Goal: Information Seeking & Learning: Learn about a topic

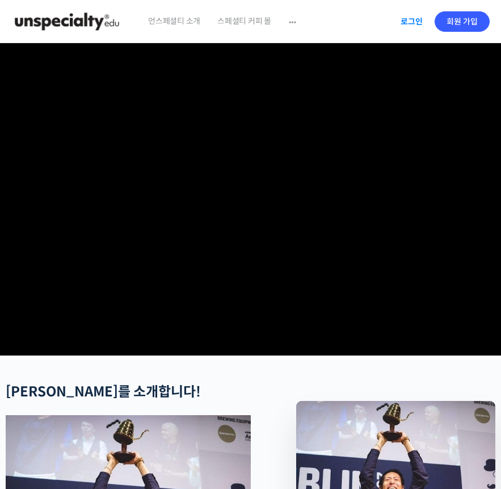
click at [427, 22] on link "로그인" at bounding box center [412, 22] width 36 height 26
click at [412, 21] on link "로그인" at bounding box center [412, 22] width 36 height 26
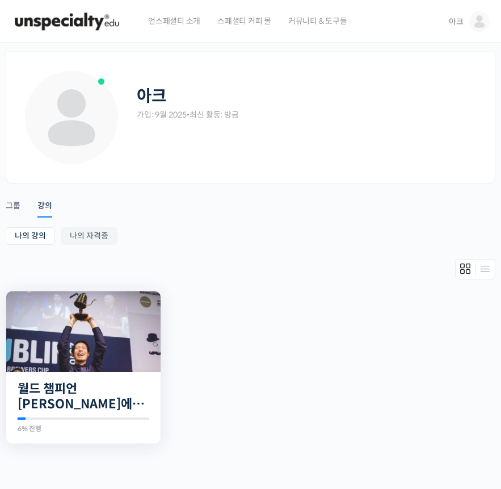
click at [143, 339] on img at bounding box center [83, 331] width 154 height 81
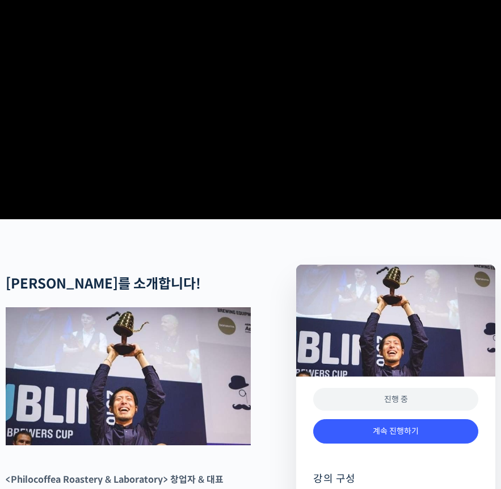
scroll to position [238, 0]
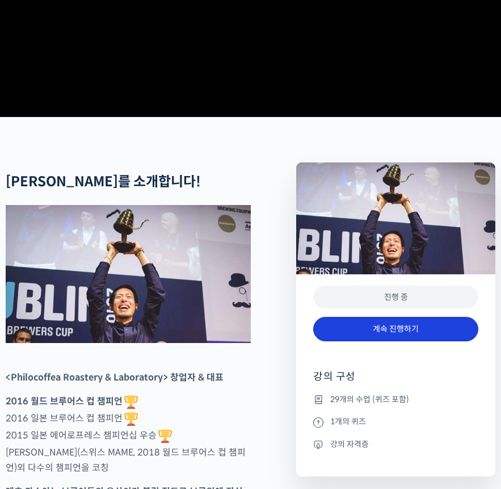
click at [378, 327] on link "계속 진행하기" at bounding box center [395, 329] width 165 height 24
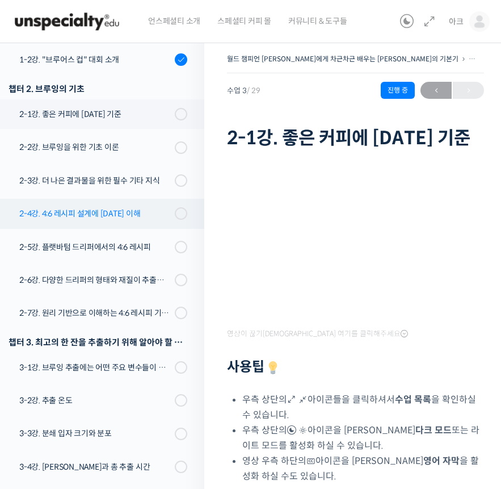
scroll to position [132, 0]
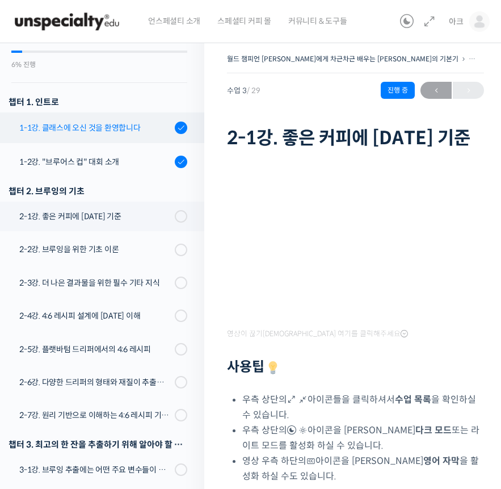
click at [104, 121] on div "1-1강. 클래스에 오신 것을 환영합니다" at bounding box center [95, 127] width 152 height 12
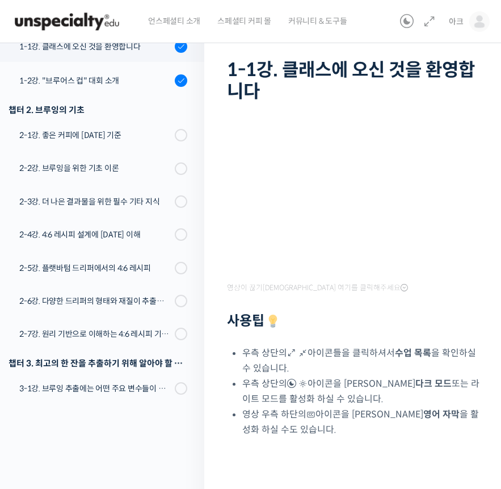
scroll to position [93, 0]
